Goal: Check status: Check status

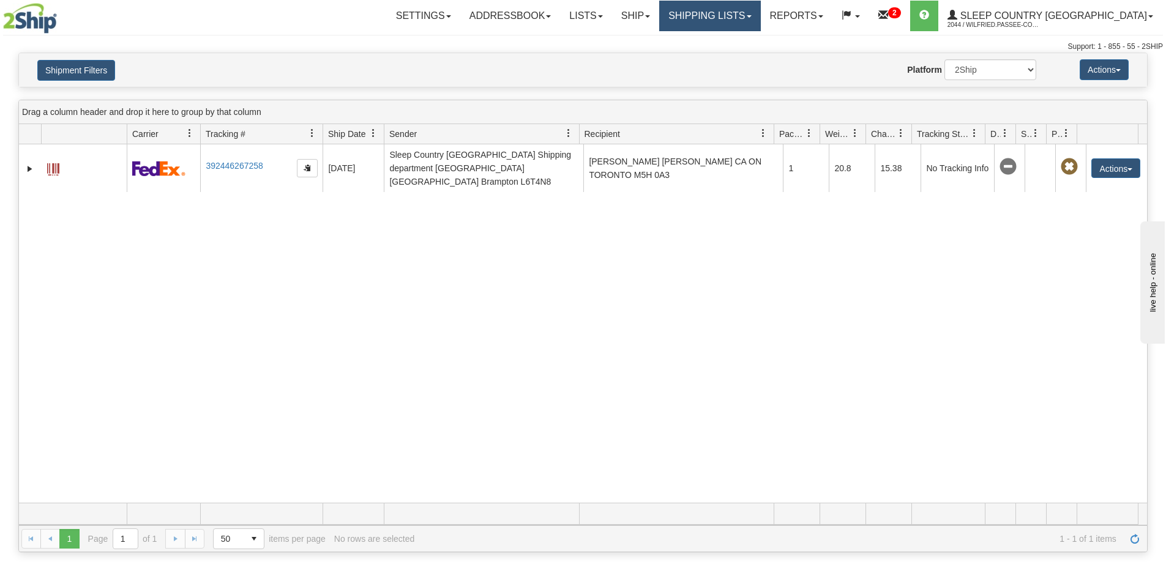
click at [760, 15] on link "Shipping lists" at bounding box center [709, 16] width 101 height 31
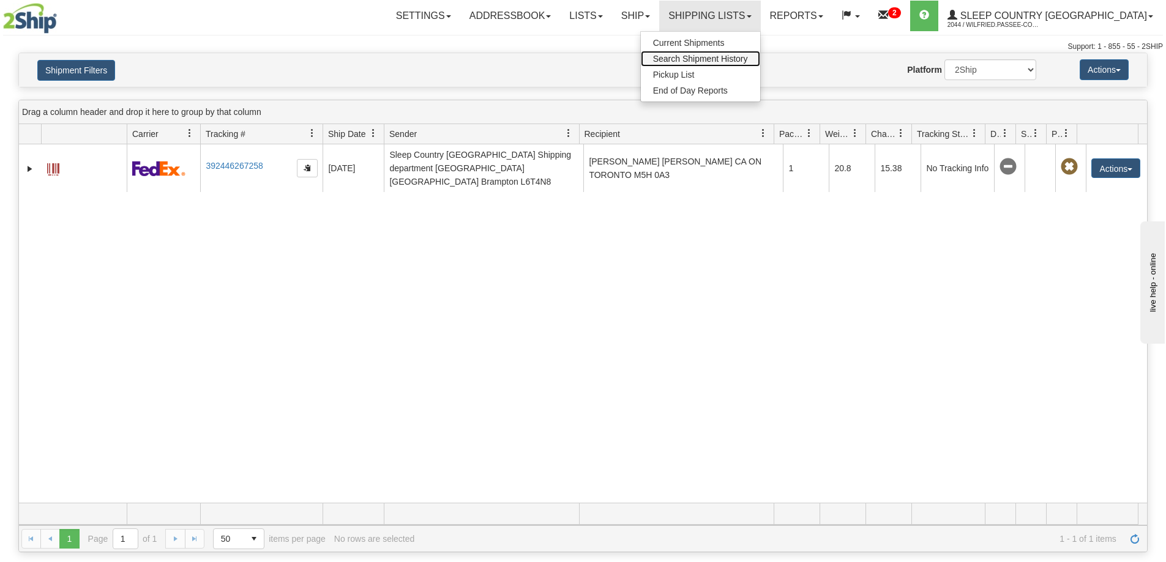
click at [748, 58] on span "Search Shipment History" at bounding box center [700, 59] width 95 height 10
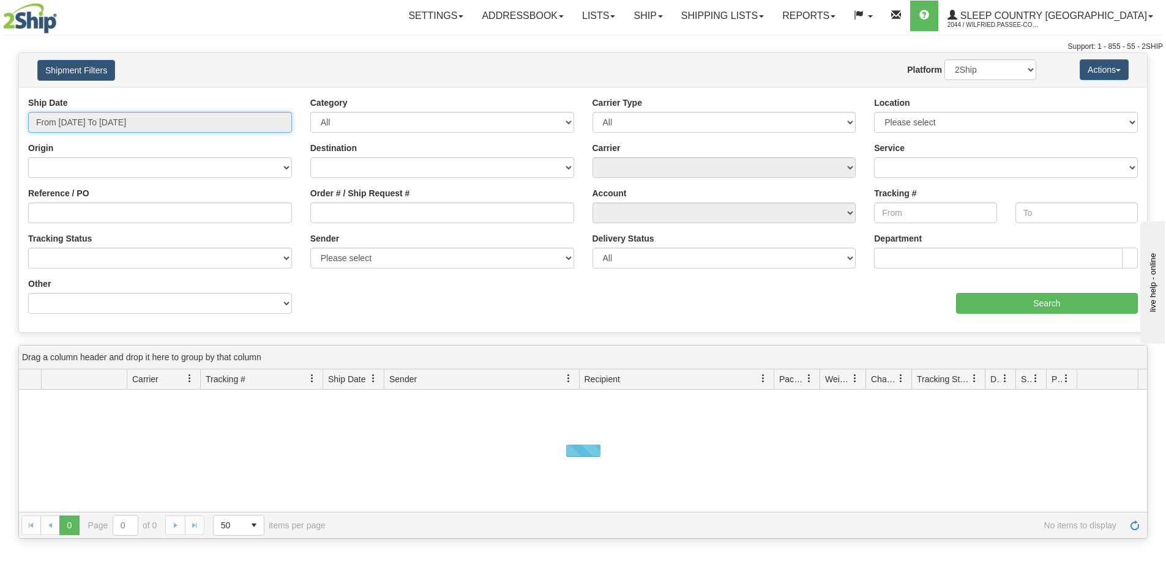
click at [131, 122] on input "From [DATE] To [DATE]" at bounding box center [160, 122] width 264 height 21
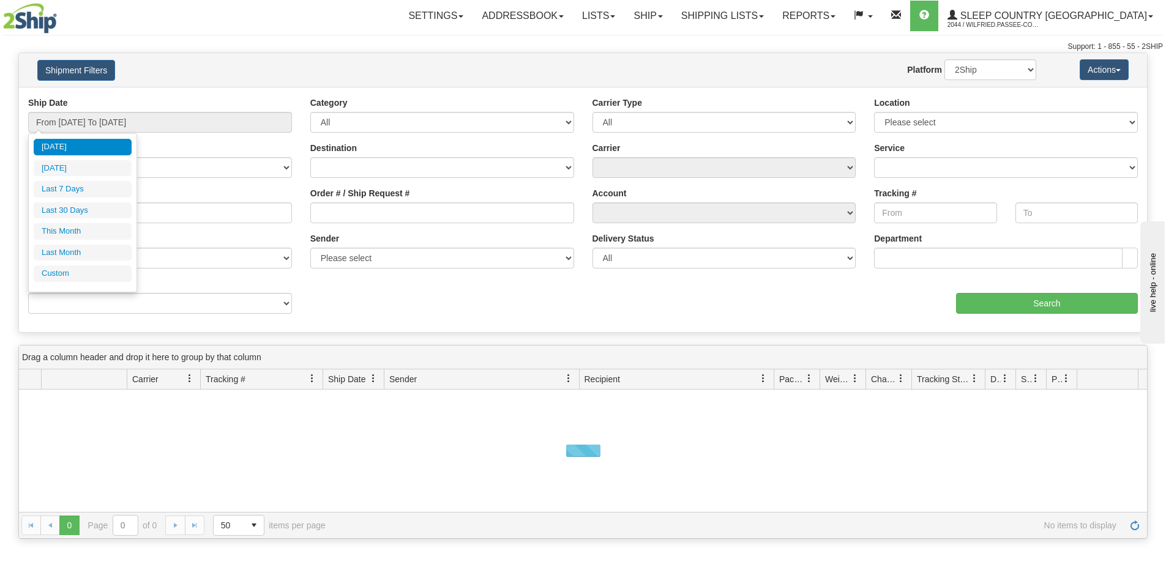
drag, startPoint x: 99, startPoint y: 207, endPoint x: 398, endPoint y: 209, distance: 299.3
click at [100, 209] on li "Last 30 Days" at bounding box center [83, 211] width 98 height 17
type input "From [DATE] To [DATE]"
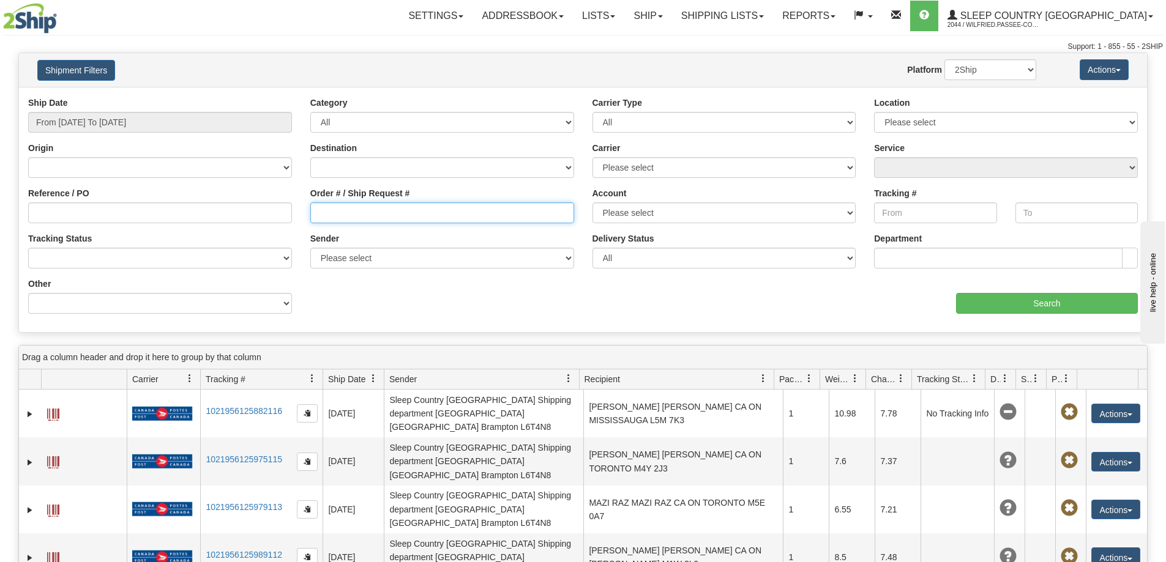
click at [410, 209] on input "Order # / Ship Request #" at bounding box center [442, 213] width 264 height 21
paste input "379I033751"
type input "379I033751"
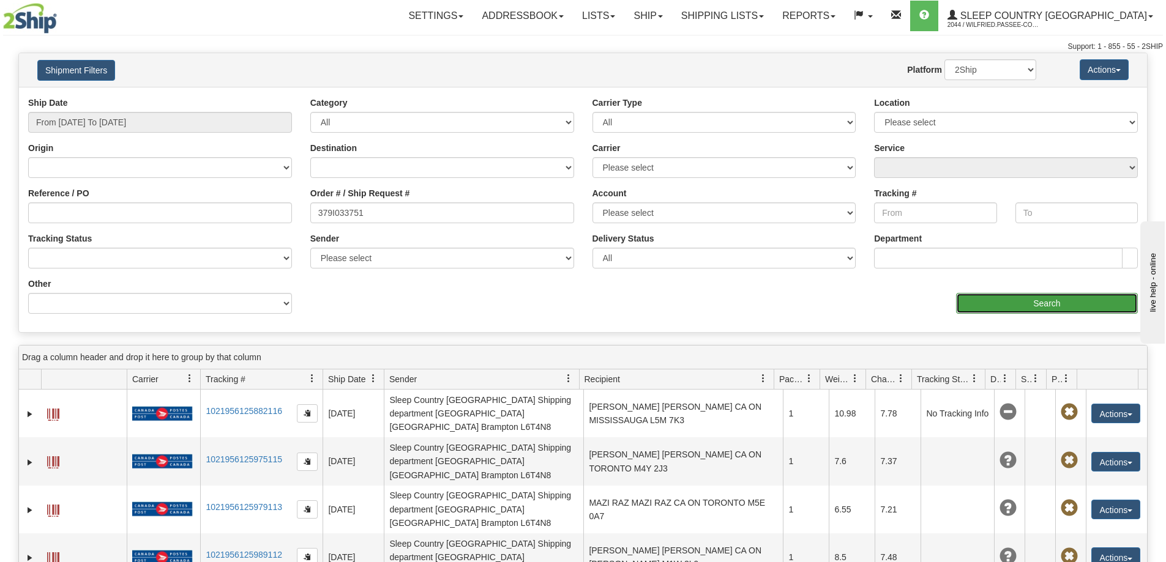
click at [1031, 297] on input "Search" at bounding box center [1047, 303] width 182 height 21
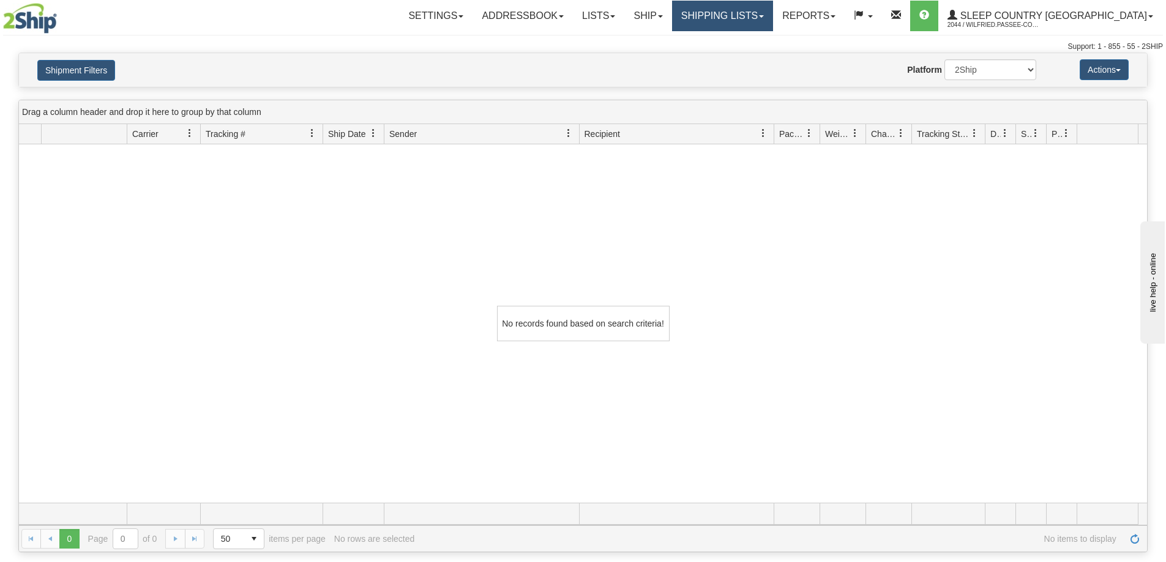
click at [770, 7] on link "Shipping lists" at bounding box center [722, 16] width 101 height 31
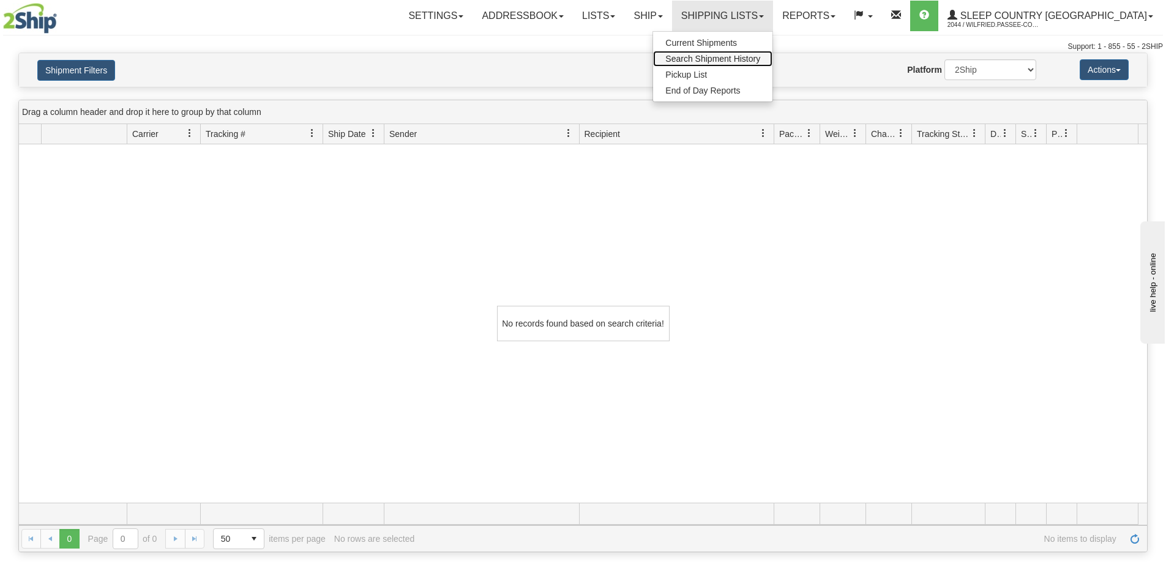
click at [760, 59] on span "Search Shipment History" at bounding box center [712, 59] width 95 height 10
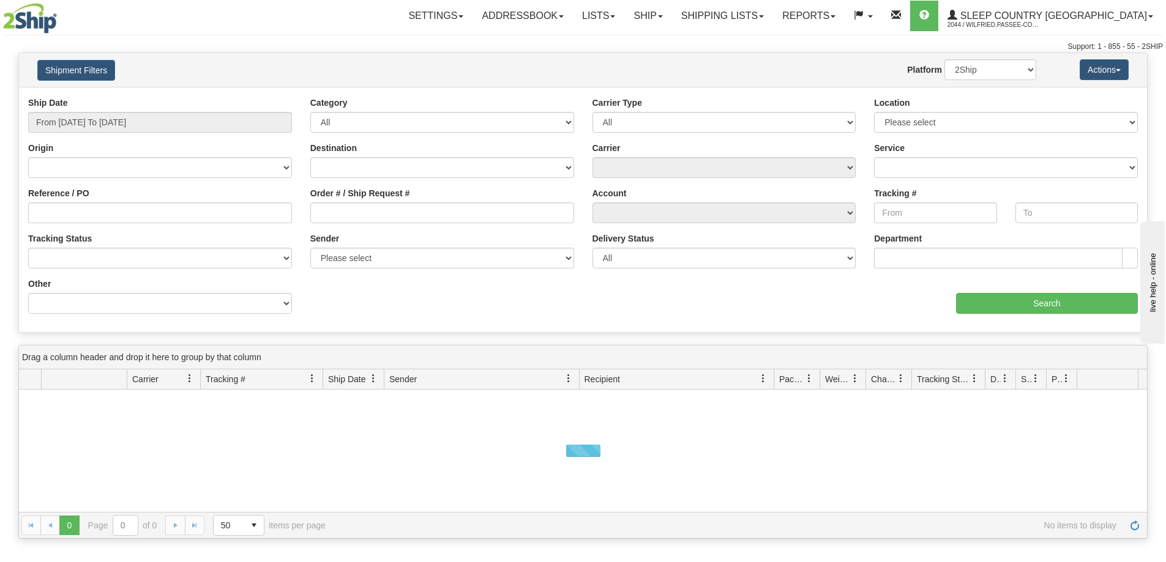
click at [346, 294] on div "Ship Date From [DATE] To [DATE] Category All Inbound Outbound Carrier Type All …" at bounding box center [583, 210] width 1128 height 226
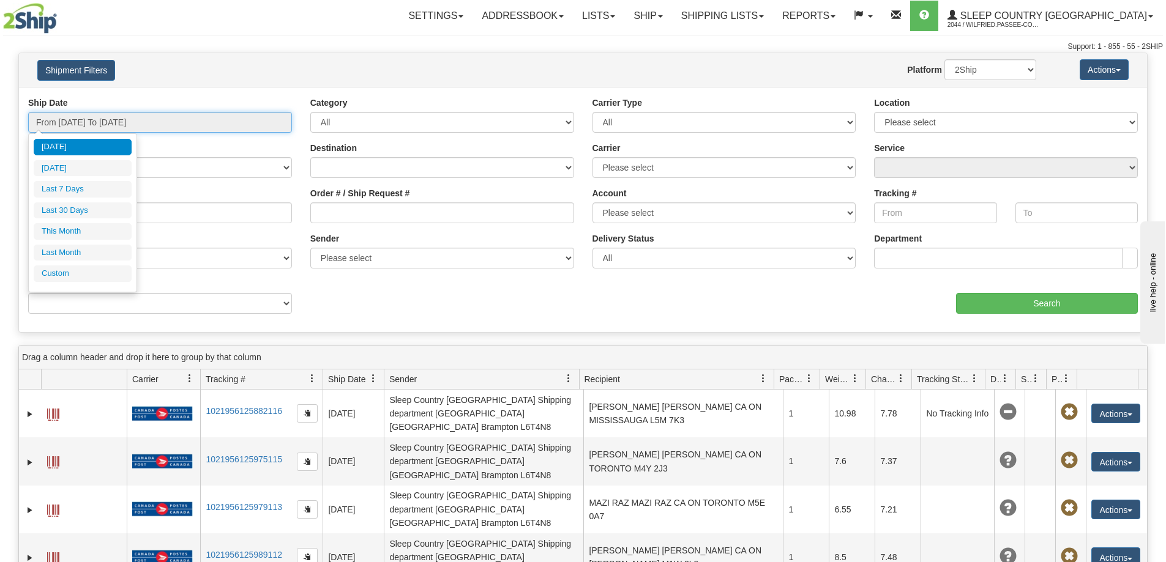
click at [122, 120] on input "From [DATE] To [DATE]" at bounding box center [160, 122] width 264 height 21
click at [97, 212] on li "Last 30 Days" at bounding box center [83, 211] width 98 height 17
type input "From [DATE] To [DATE]"
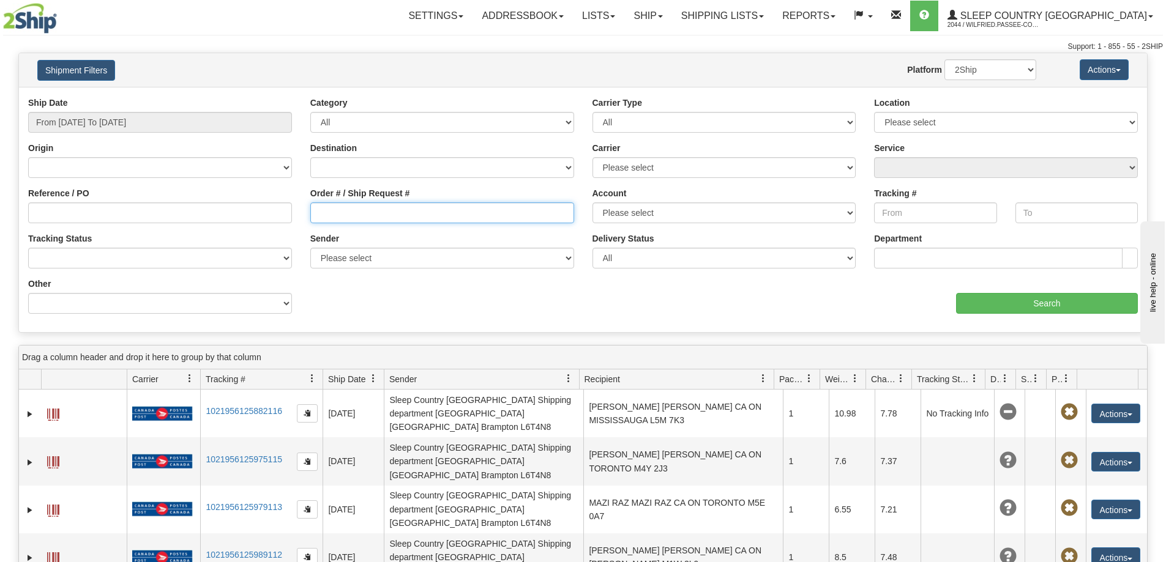
click at [375, 218] on input "Order # / Ship Request #" at bounding box center [442, 213] width 264 height 21
paste input "9000I024761"
type input "9000I024761"
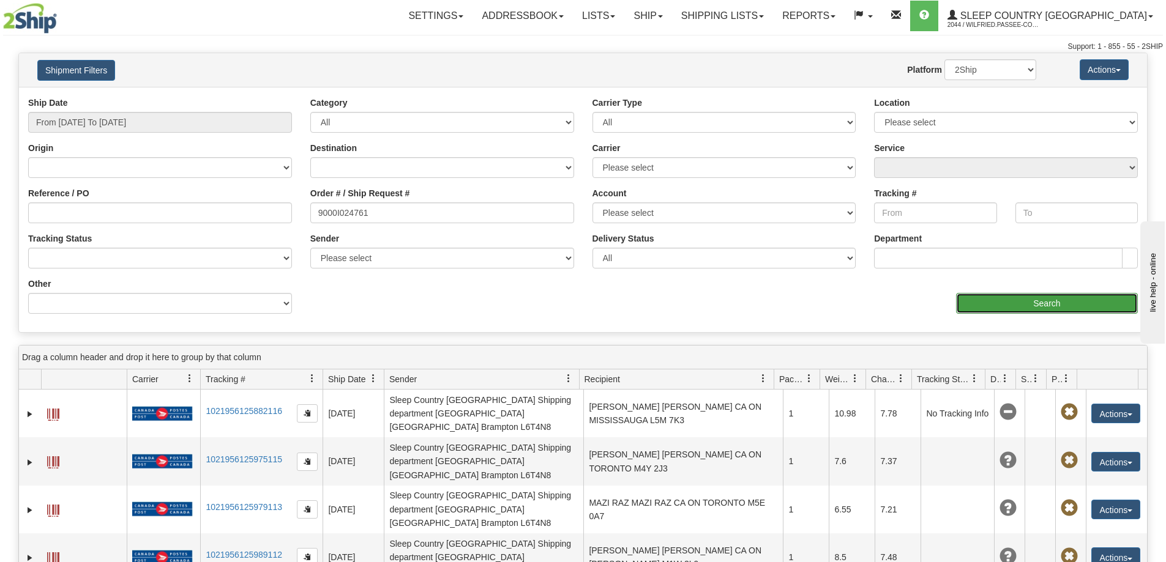
click at [1033, 299] on input "Search" at bounding box center [1047, 303] width 182 height 21
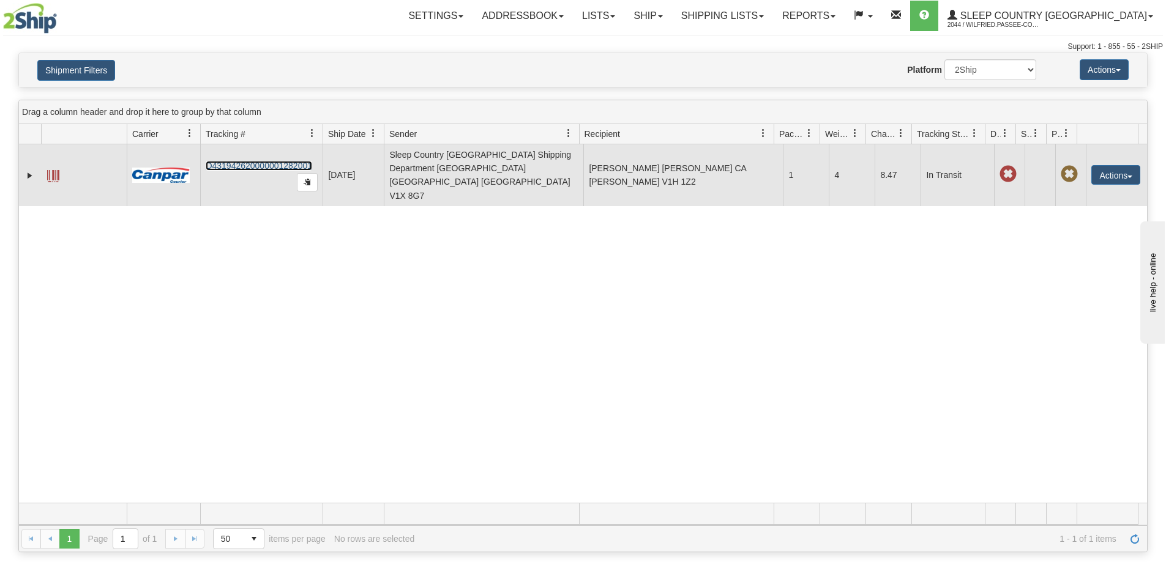
click at [287, 159] on td "D431942620000001282001" at bounding box center [261, 175] width 122 height 62
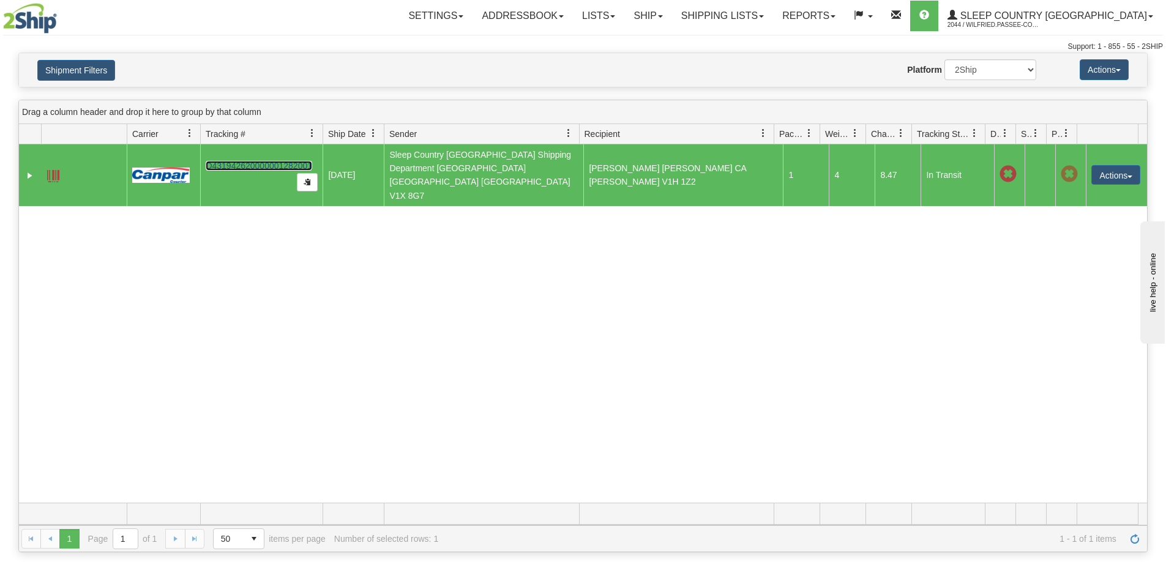
click at [286, 161] on link "D431942620000001282001" at bounding box center [259, 166] width 107 height 10
click at [787, 0] on nav "Toggle navigation Settings Shipping Preferences Fields Preferences New Groups" at bounding box center [684, 16] width 957 height 32
click at [773, 13] on link "Shipping lists" at bounding box center [722, 16] width 101 height 31
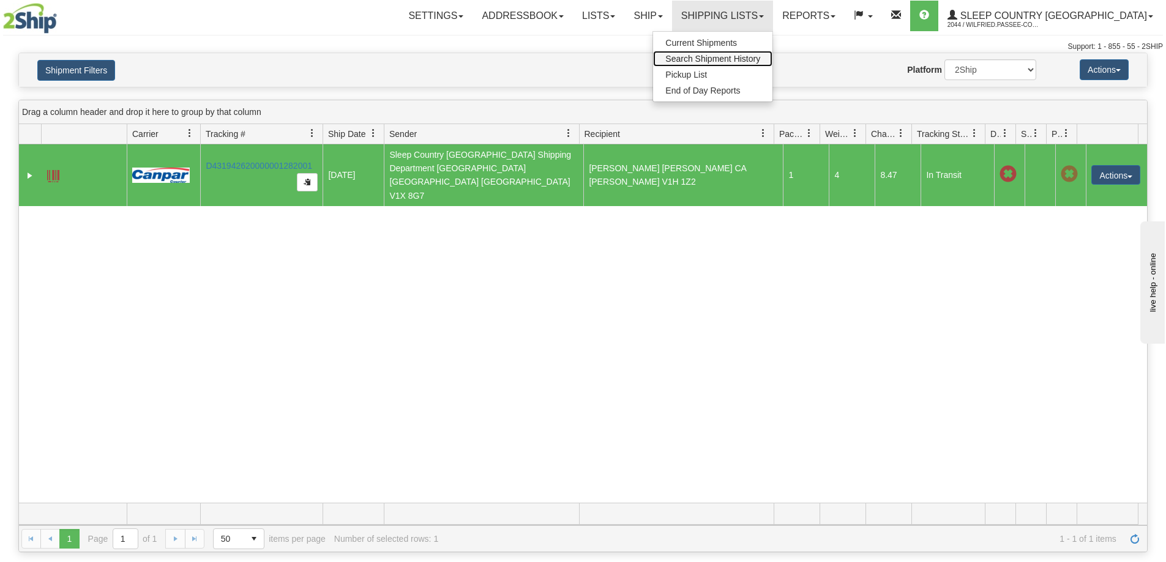
click at [771, 52] on link "Search Shipment History" at bounding box center [712, 59] width 119 height 16
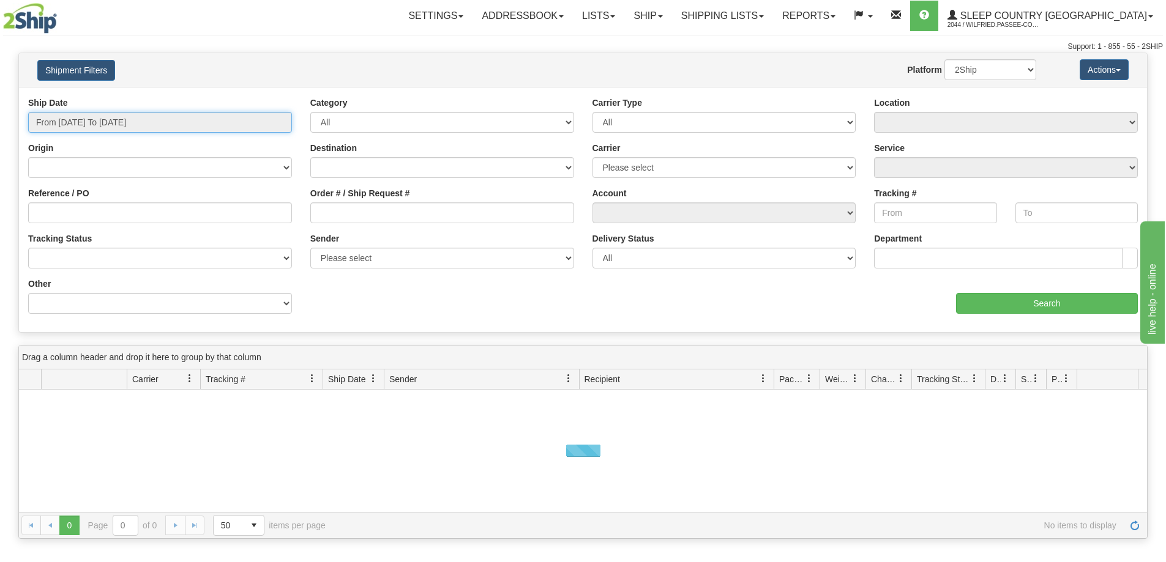
click at [117, 125] on input "From [DATE] To [DATE]" at bounding box center [160, 122] width 264 height 21
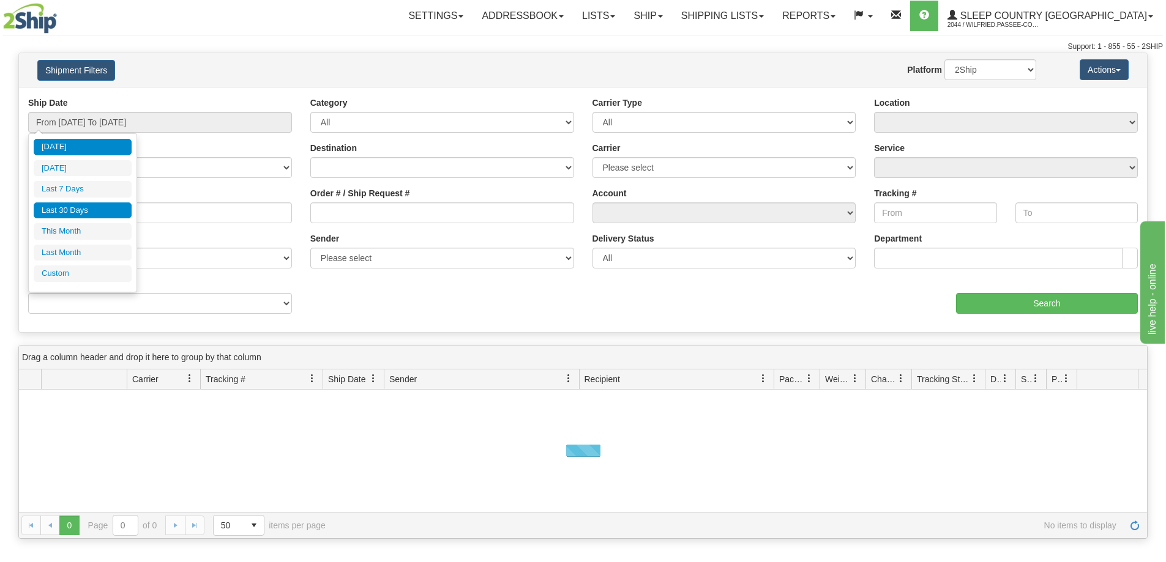
click at [99, 206] on li "Last 30 Days" at bounding box center [83, 211] width 98 height 17
type input "From [DATE] To [DATE]"
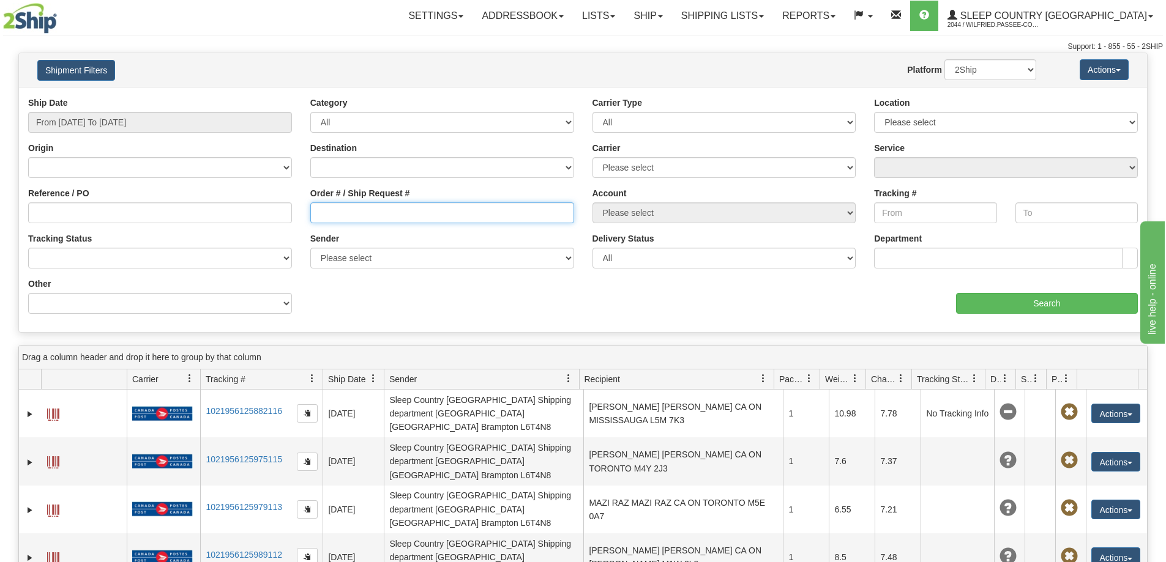
click at [355, 216] on input "Order # / Ship Request #" at bounding box center [442, 213] width 264 height 21
paste input "9000I034639"
type input "9000I034639"
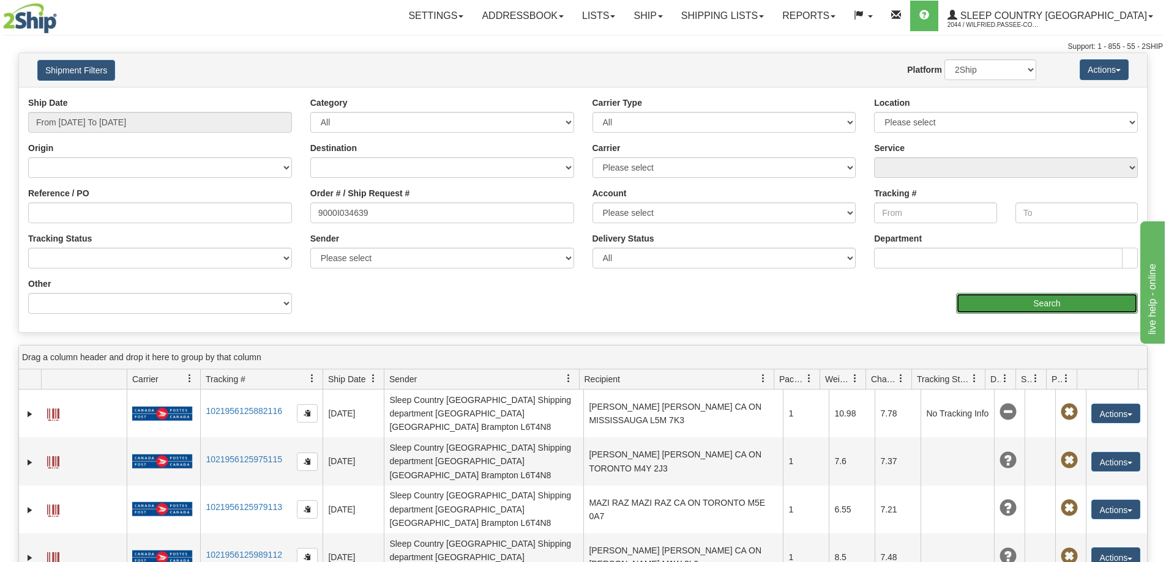
click at [1000, 304] on input "Search" at bounding box center [1047, 303] width 182 height 21
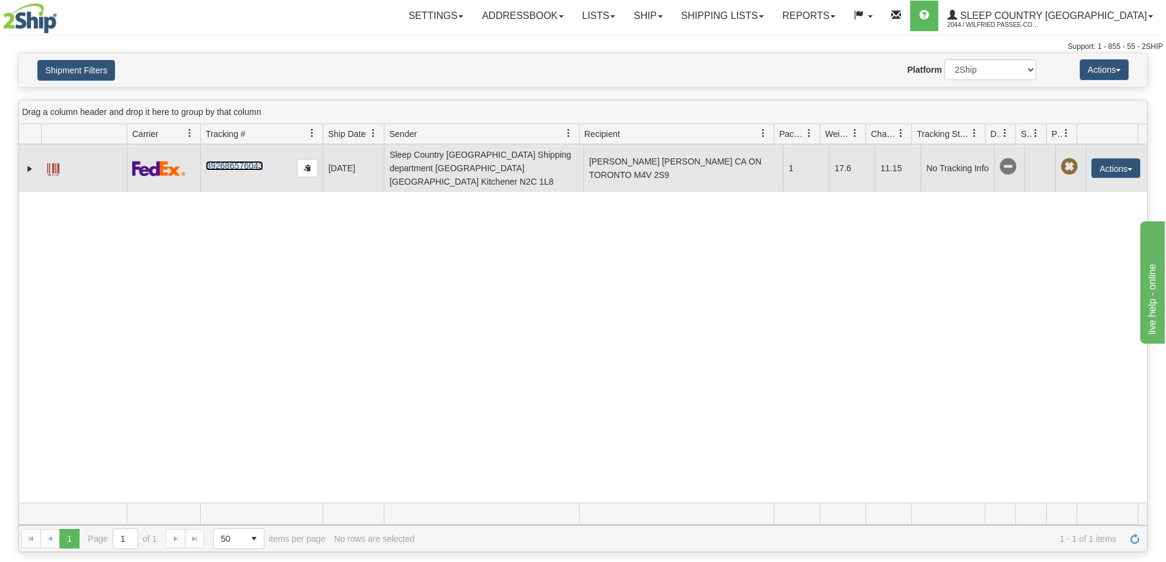
click at [239, 161] on link "392686576043" at bounding box center [234, 166] width 57 height 10
